Goal: Task Accomplishment & Management: Manage account settings

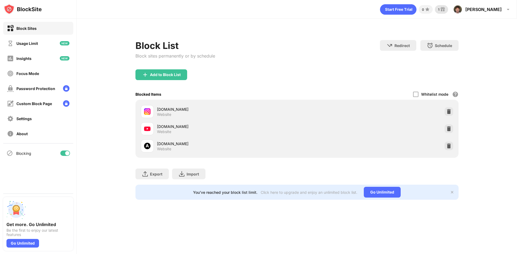
click at [448, 12] on div "1" at bounding box center [441, 9] width 13 height 9
click at [168, 78] on div "Add to Block List" at bounding box center [161, 74] width 52 height 11
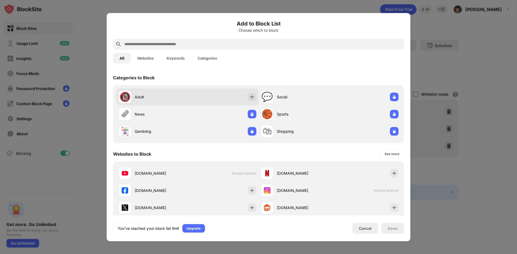
click at [198, 97] on div "🔞 Adult" at bounding box center [187, 96] width 142 height 17
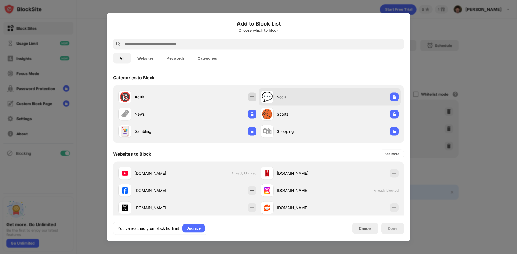
click at [258, 97] on div "💬 Social" at bounding box center [329, 96] width 142 height 17
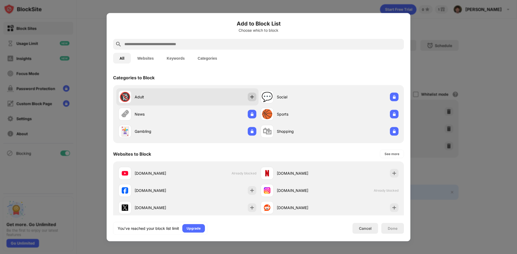
click at [249, 97] on img at bounding box center [251, 96] width 5 height 5
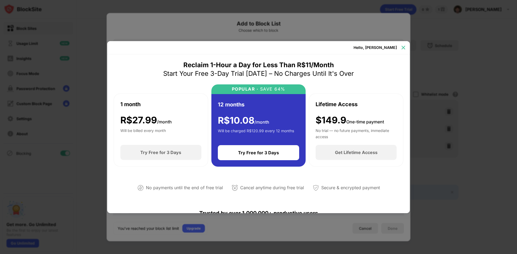
click at [401, 45] on img at bounding box center [402, 47] width 5 height 5
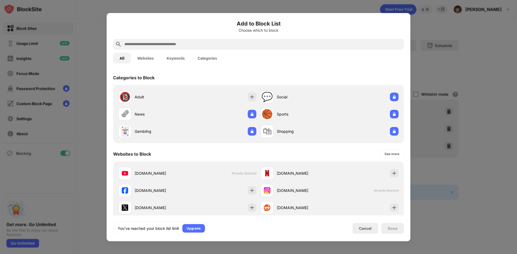
click at [401, 12] on div at bounding box center [258, 127] width 517 height 254
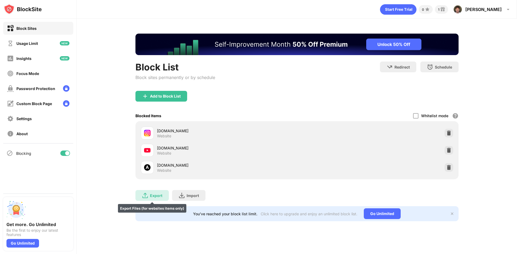
click at [162, 195] on div "Export Export Files (for websites items only)" at bounding box center [151, 195] width 33 height 11
click at [353, 34] on html at bounding box center [296, 45] width 323 height 22
